Goal: Navigation & Orientation: Find specific page/section

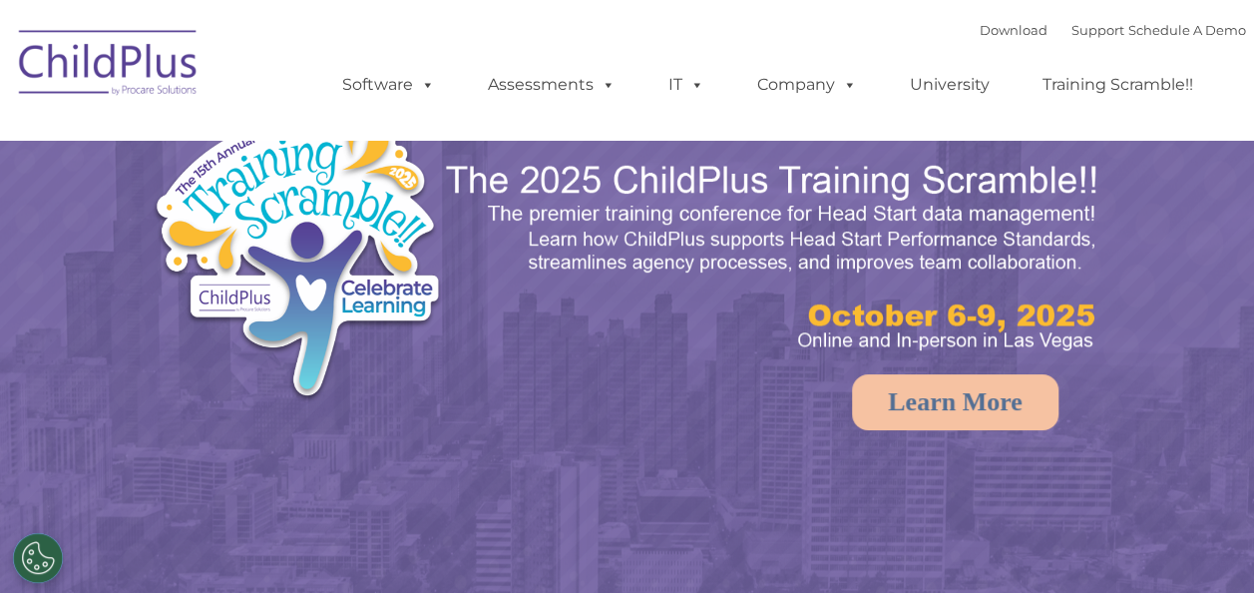
select select "MEDIUM"
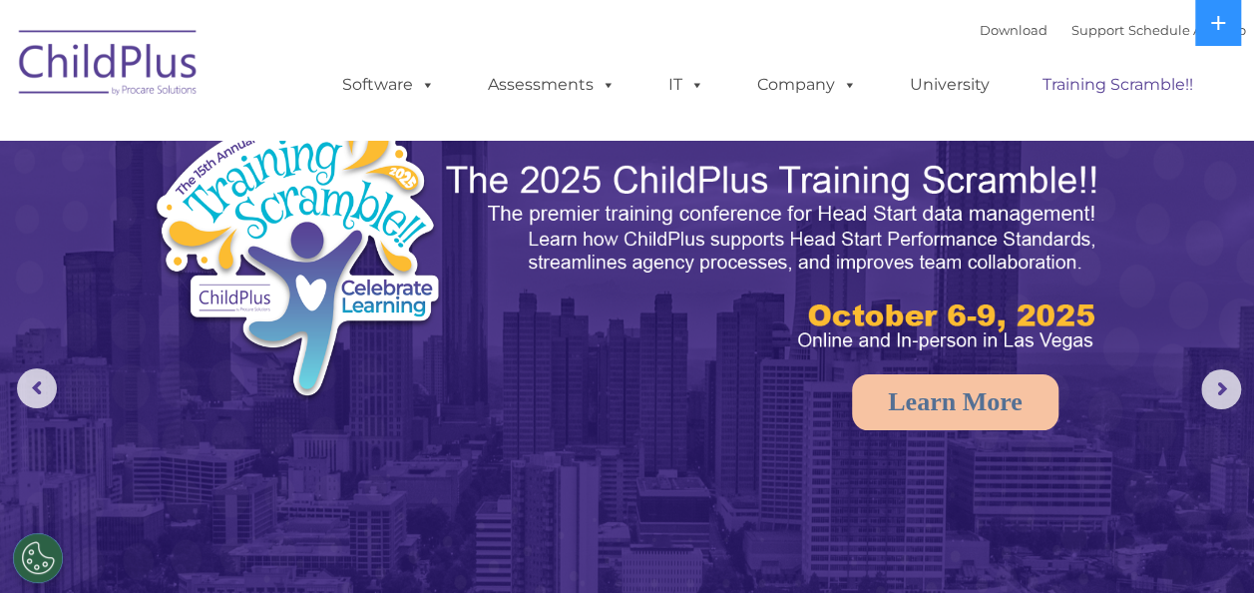
click at [1105, 77] on link "Training Scramble!!" at bounding box center [1118, 85] width 191 height 40
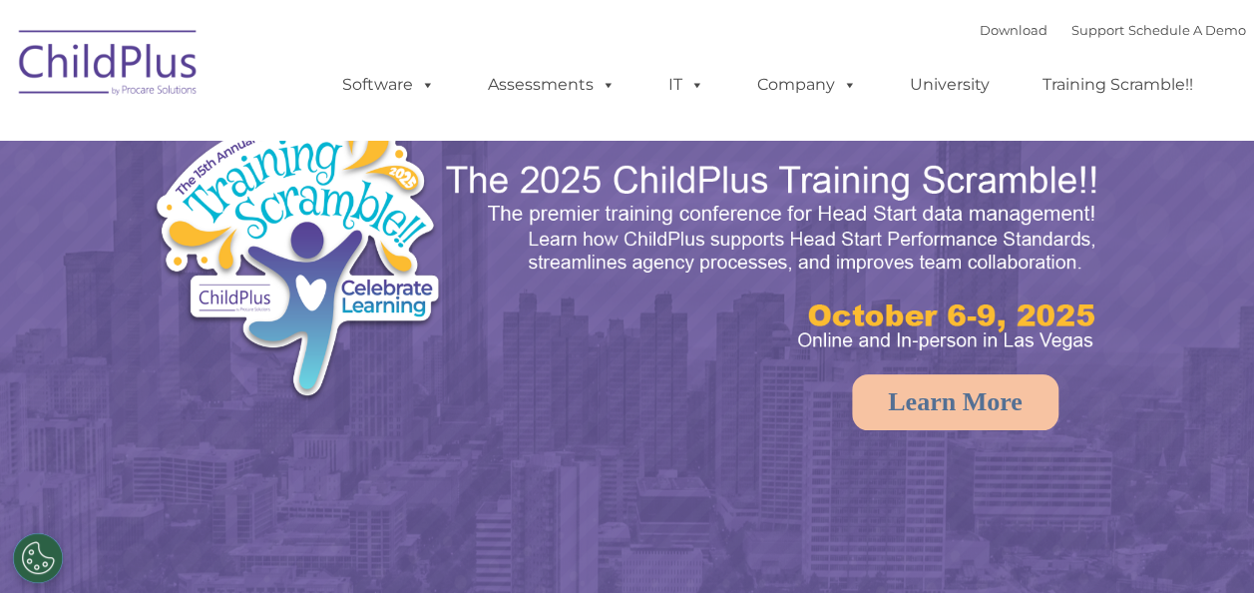
select select "MEDIUM"
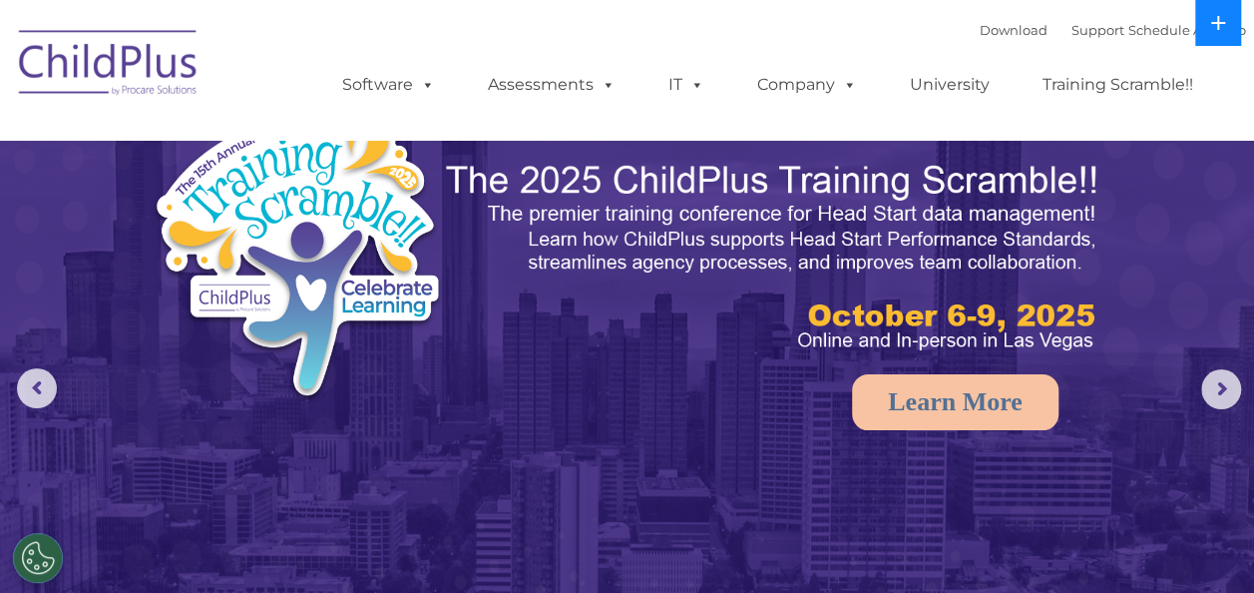
click at [1227, 14] on button at bounding box center [1218, 23] width 46 height 46
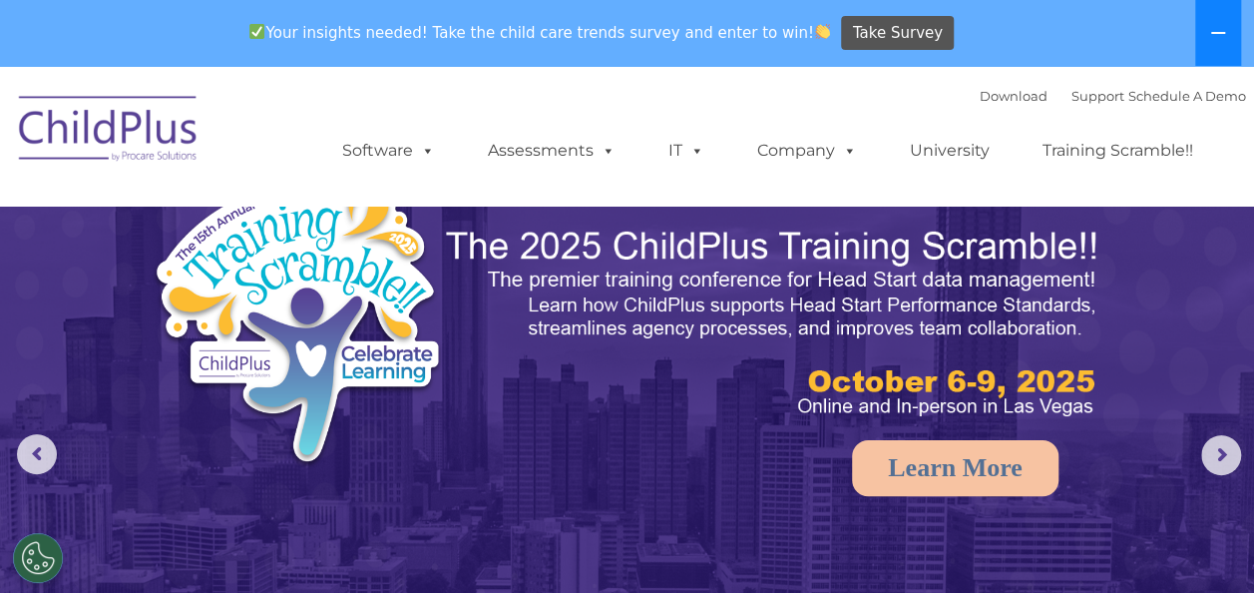
click at [1204, 34] on button at bounding box center [1218, 33] width 46 height 66
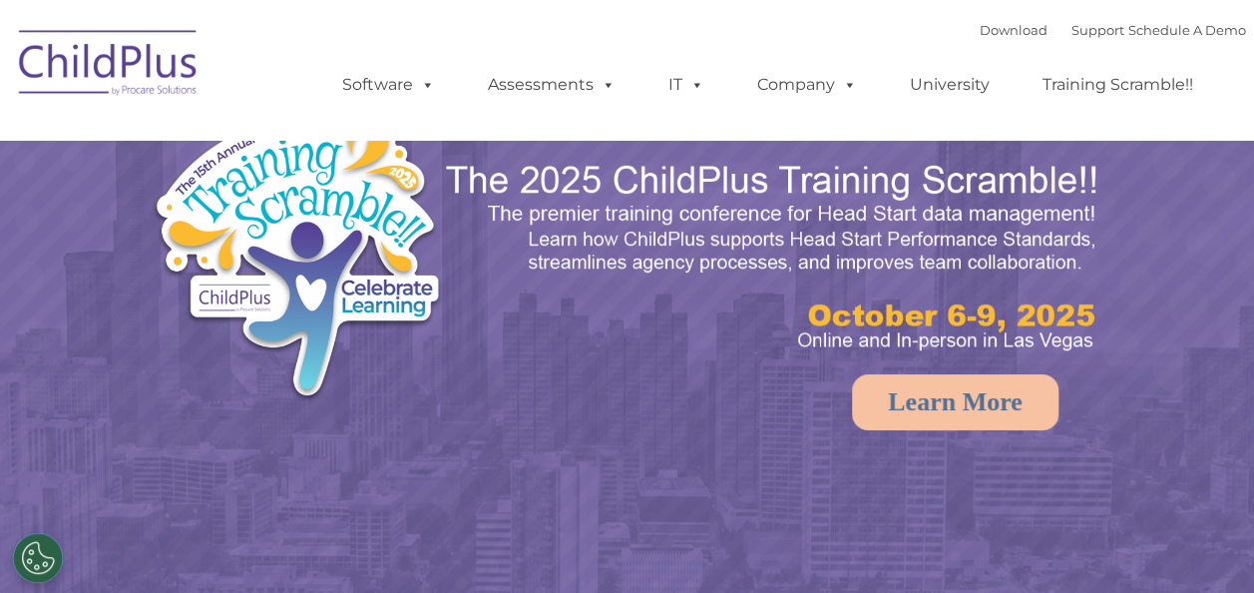
select select "MEDIUM"
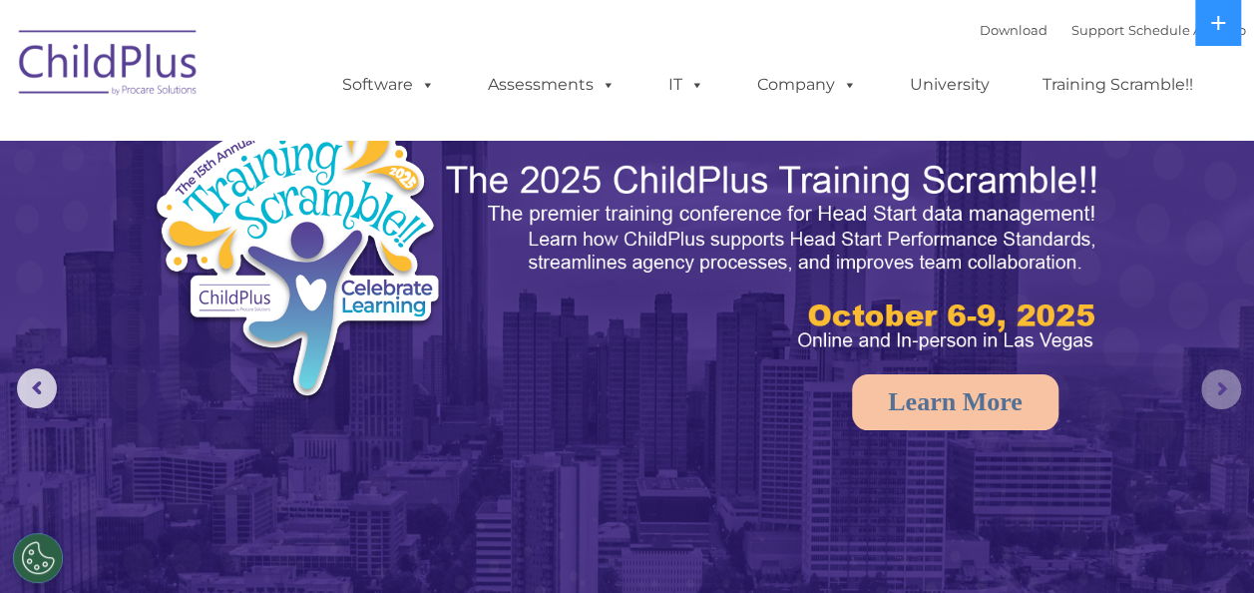
click at [1215, 389] on rs-arrow at bounding box center [1221, 389] width 40 height 40
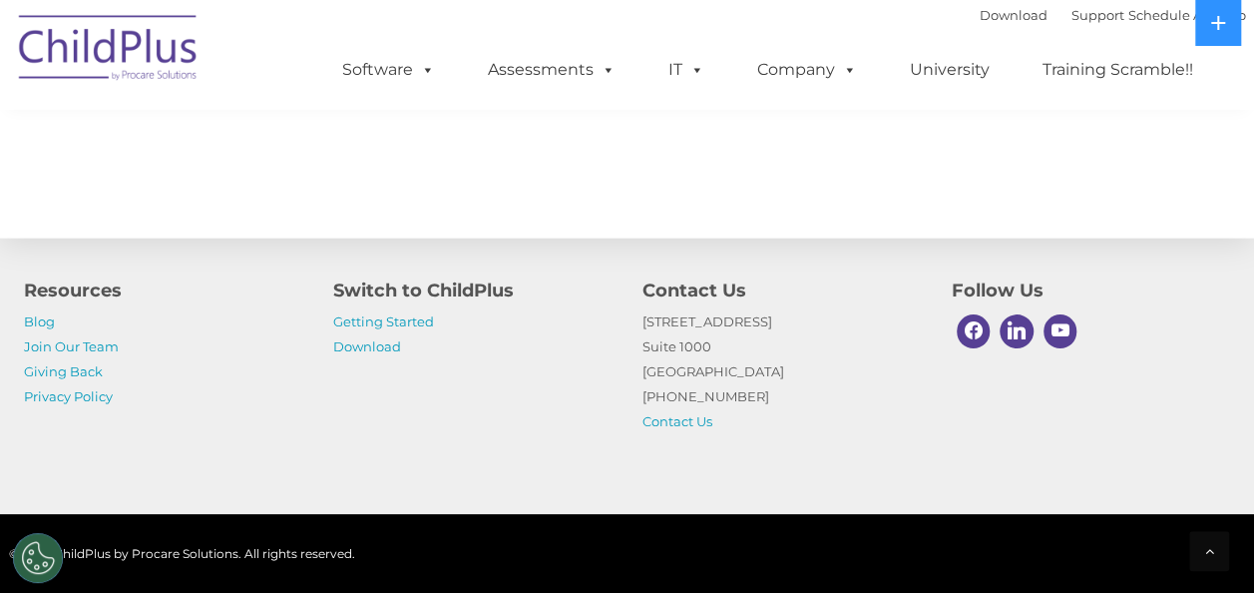
scroll to position [2303, 0]
